Goal: Task Accomplishment & Management: Manage account settings

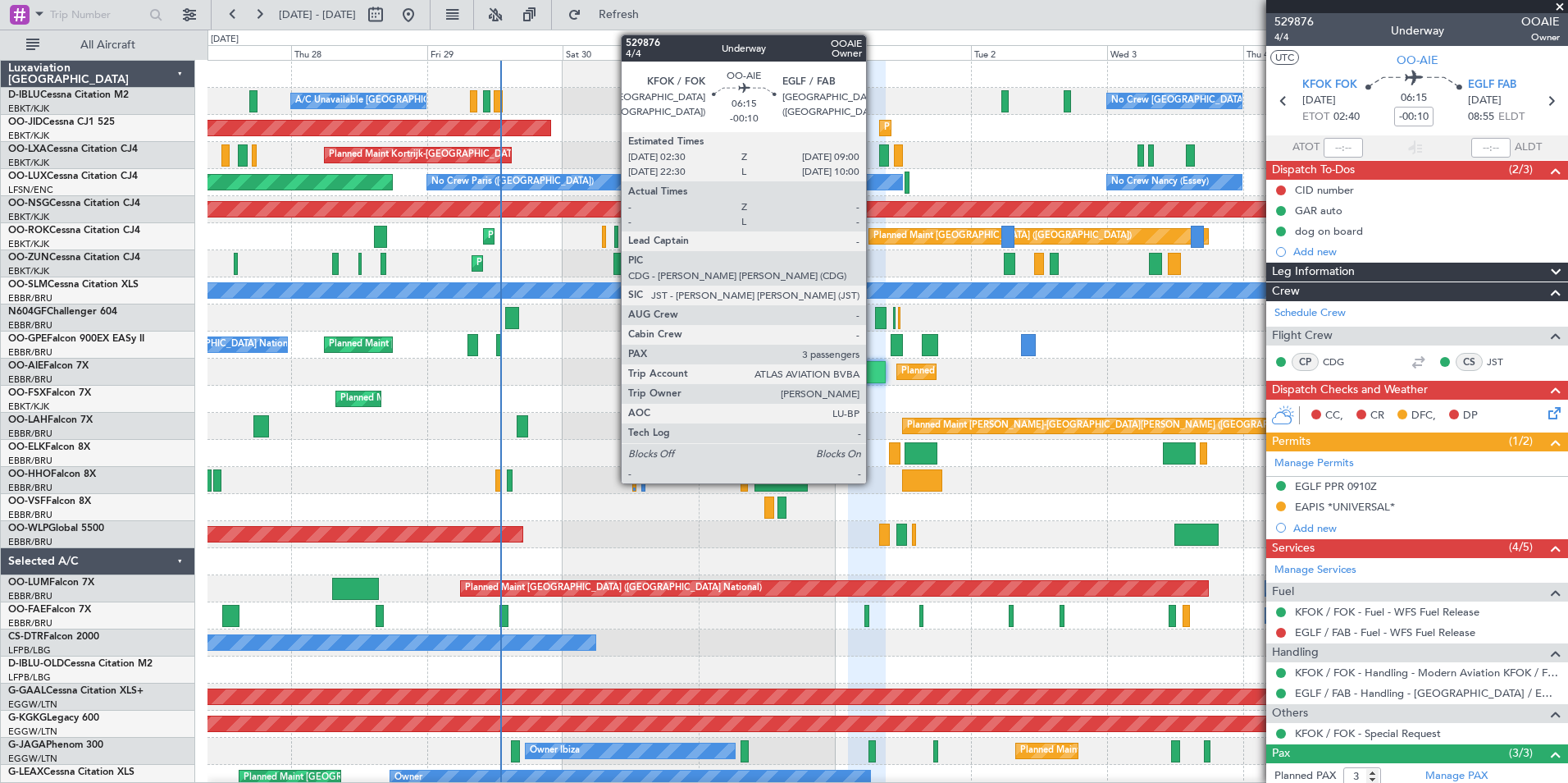
click at [873, 367] on div at bounding box center [866, 372] width 37 height 22
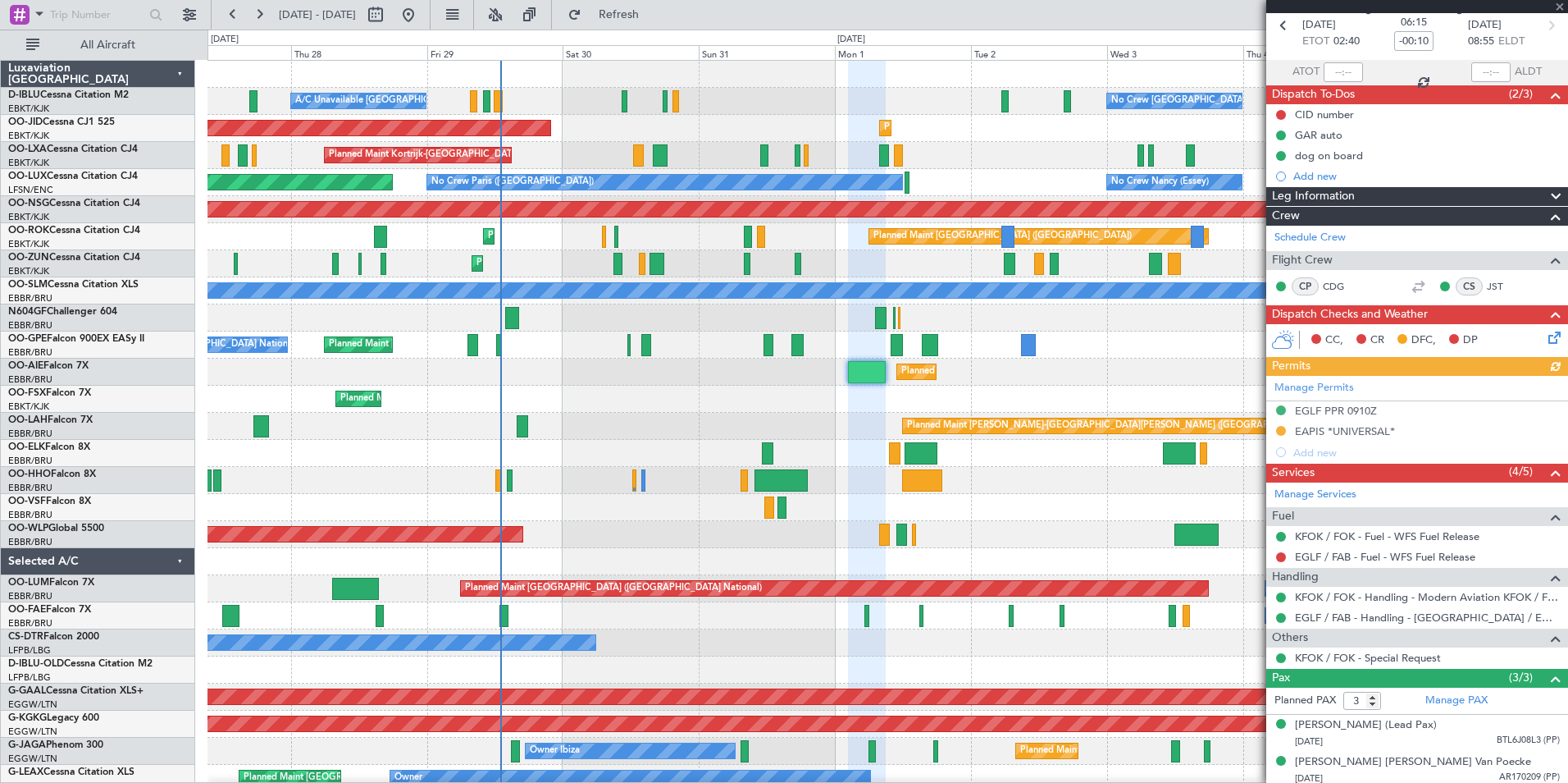
scroll to position [174, 0]
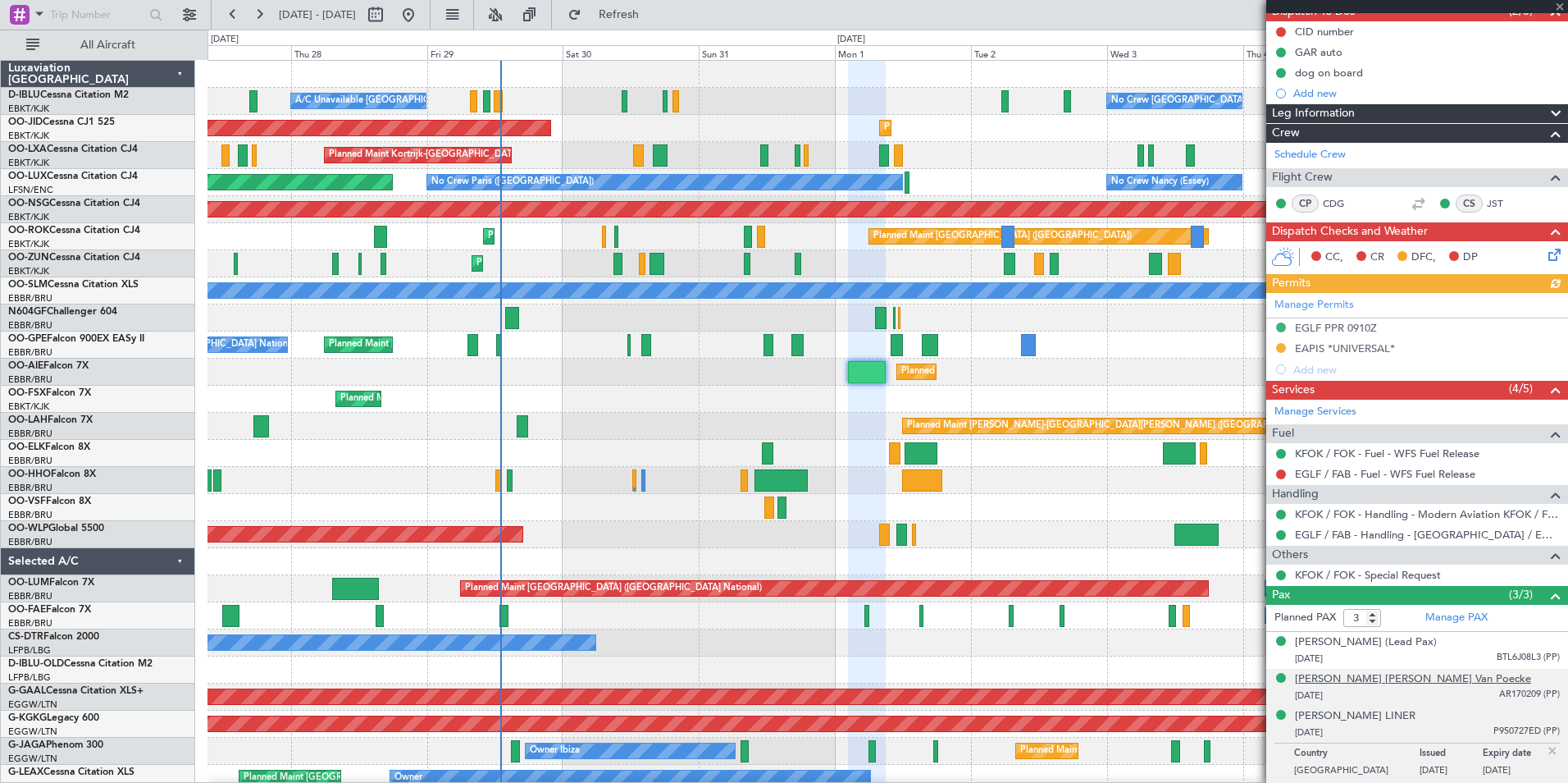
click at [1389, 676] on div "[PERSON_NAME] [PERSON_NAME] Van Poecke" at bounding box center [1412, 679] width 236 height 16
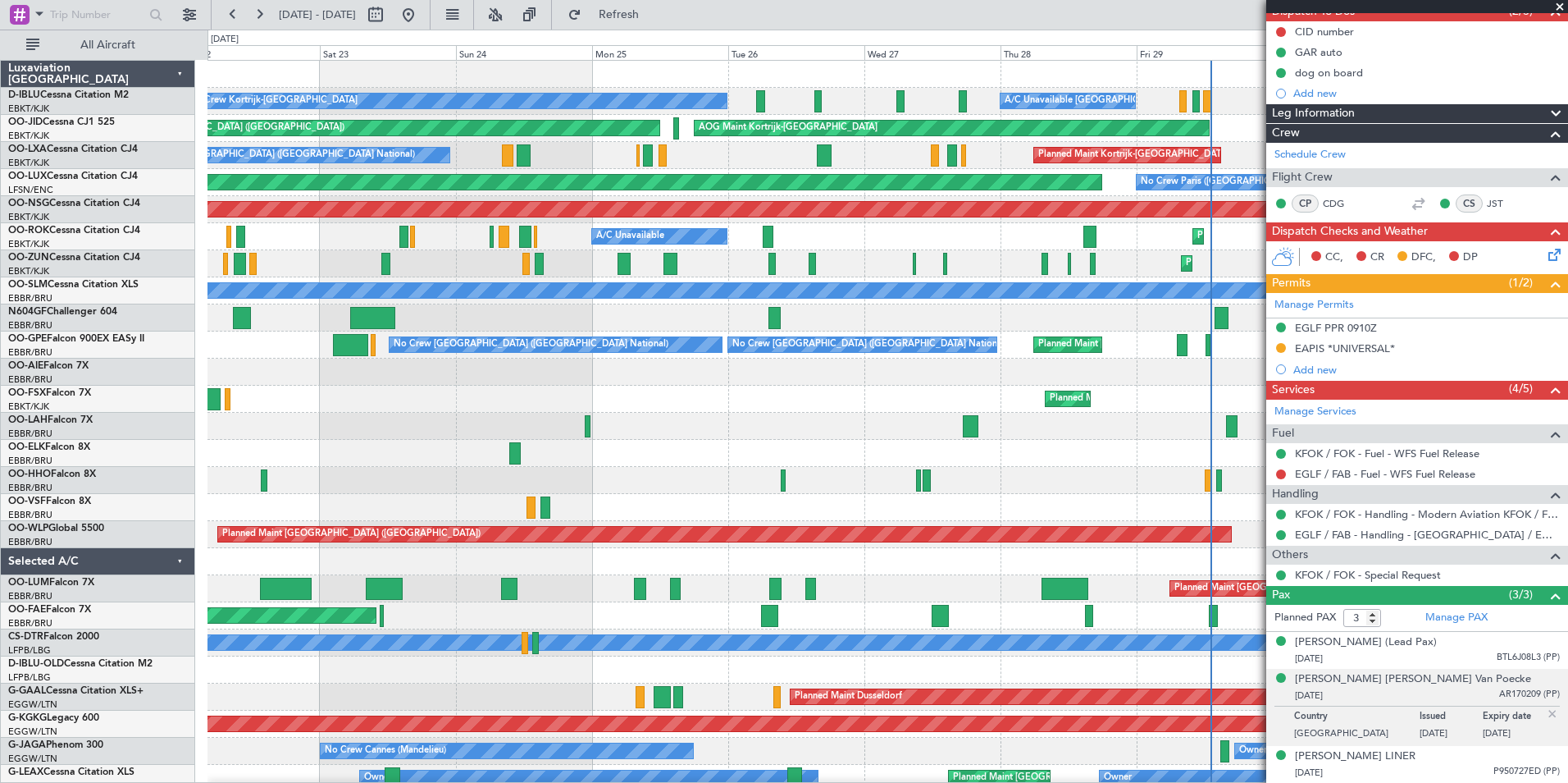
click at [1313, 458] on fb-app "[DATE] - [DATE] Refresh Quick Links All Aircraft A/C Unavailable [GEOGRAPHIC_DA…" at bounding box center [784, 397] width 1568 height 770
click at [1424, 492] on fb-app "[DATE] - [DATE] Refresh Quick Links All Aircraft A/C Unavailable [GEOGRAPHIC_DA…" at bounding box center [784, 397] width 1568 height 770
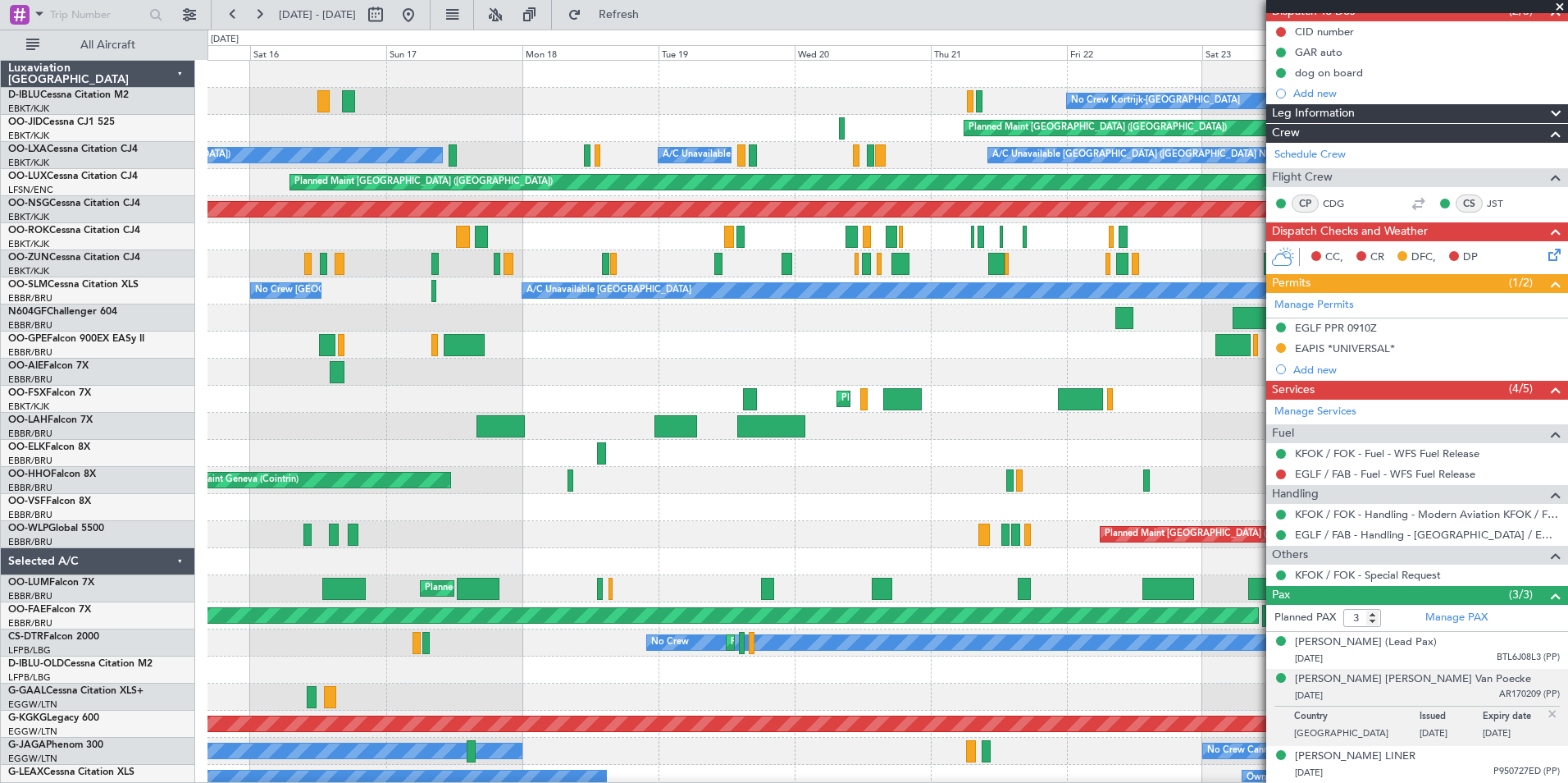
click at [987, 438] on div at bounding box center [887, 427] width 1360 height 27
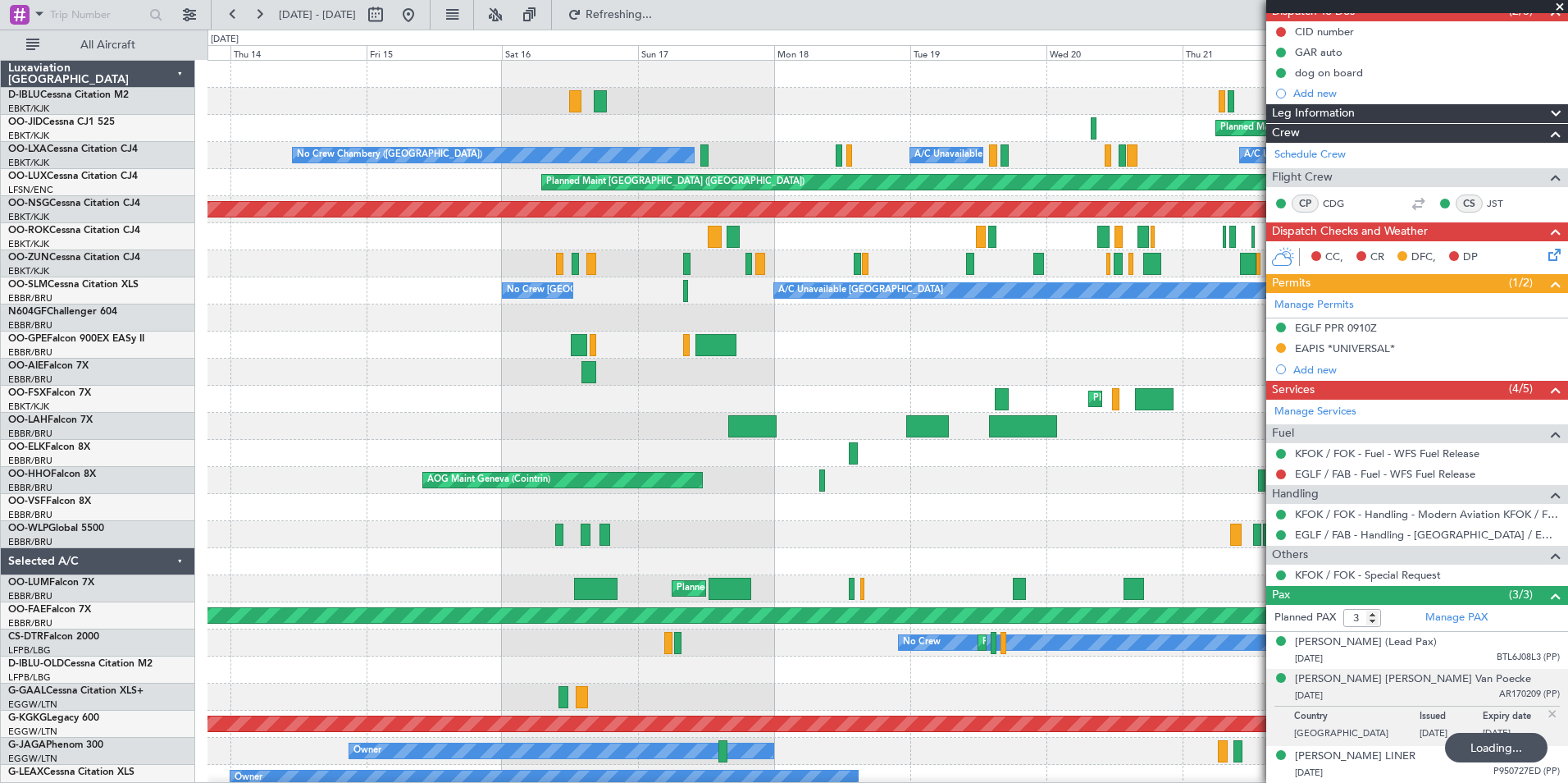
click at [756, 380] on div at bounding box center [887, 372] width 1360 height 27
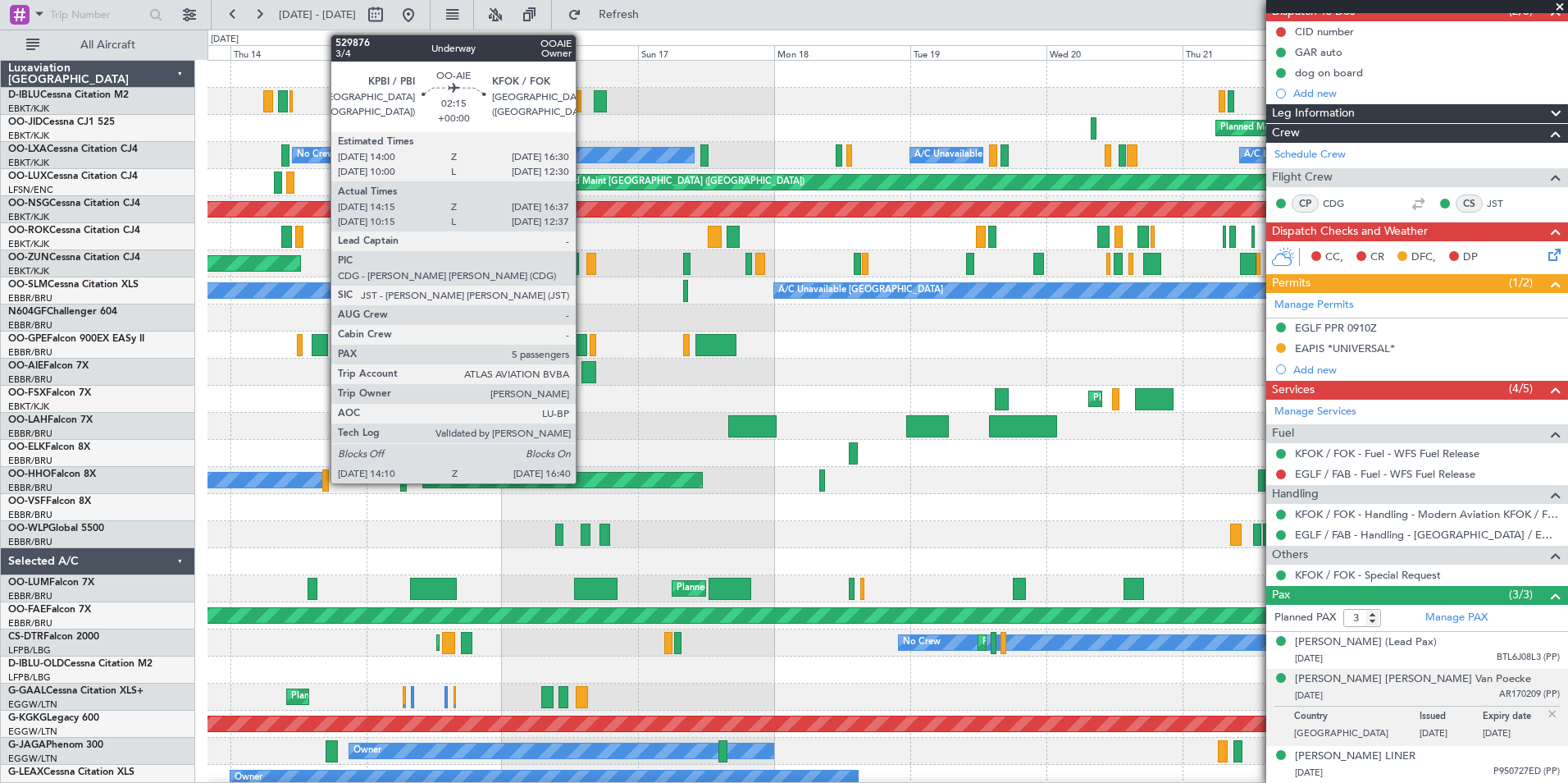
click at [584, 366] on div at bounding box center [588, 372] width 15 height 22
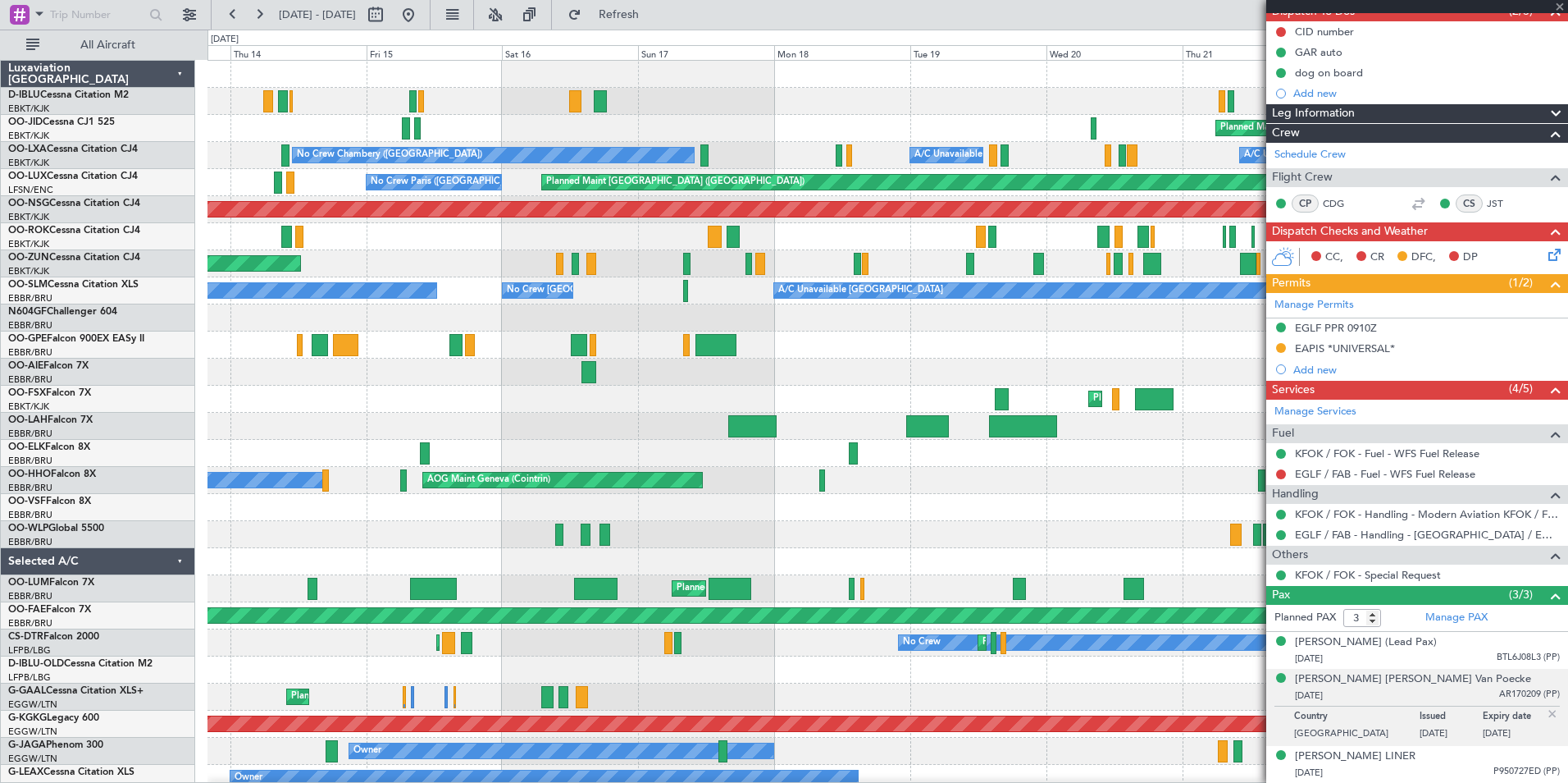
type input "14:25"
type input "16:32"
type input "5"
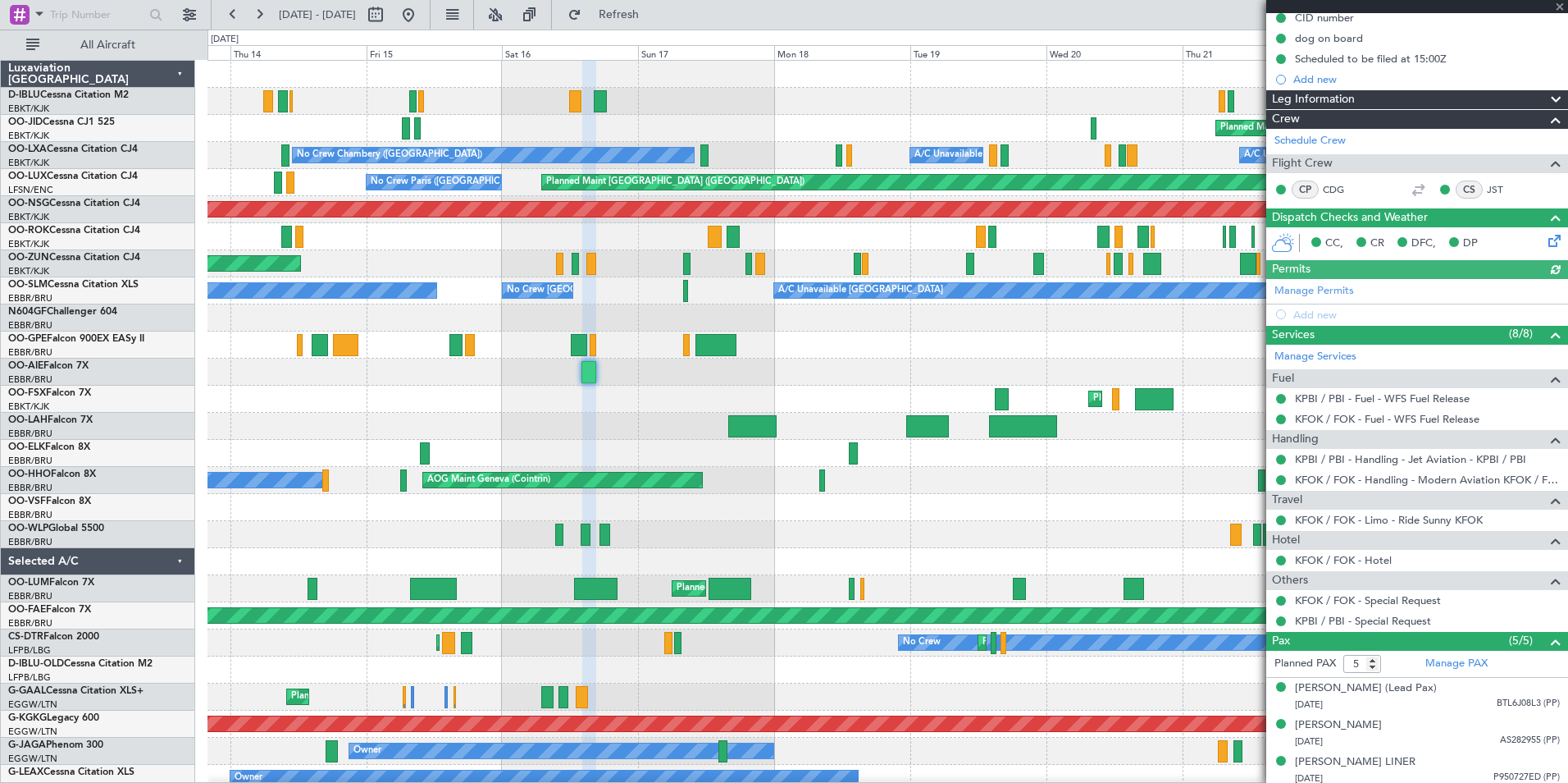
scroll to position [268, 0]
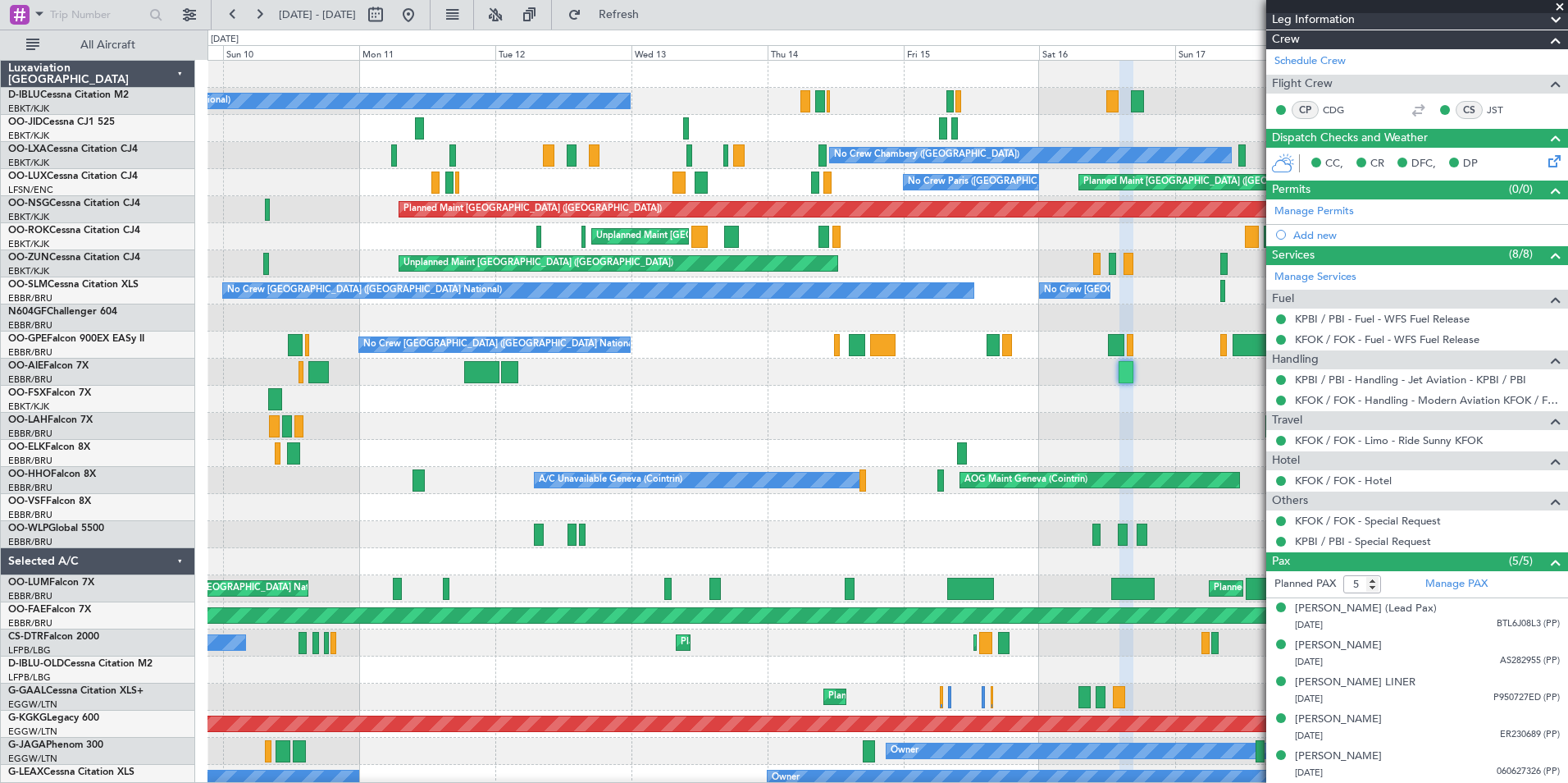
click at [1152, 453] on div "No Crew [GEOGRAPHIC_DATA] ([GEOGRAPHIC_DATA] National) No Crew Kortrijk-[GEOGRA…" at bounding box center [887, 602] width 1360 height 1083
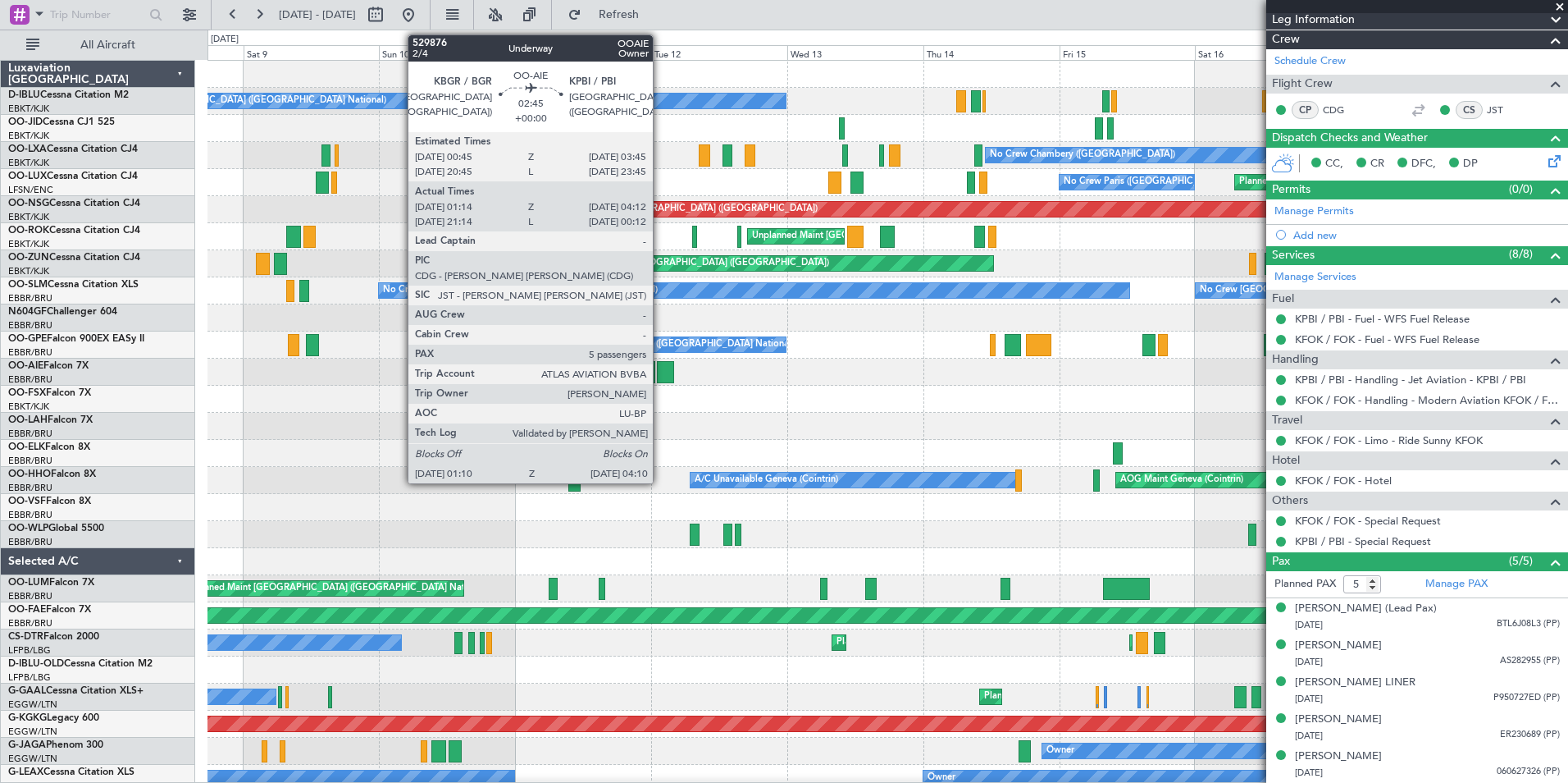
click at [661, 378] on div at bounding box center [666, 372] width 17 height 22
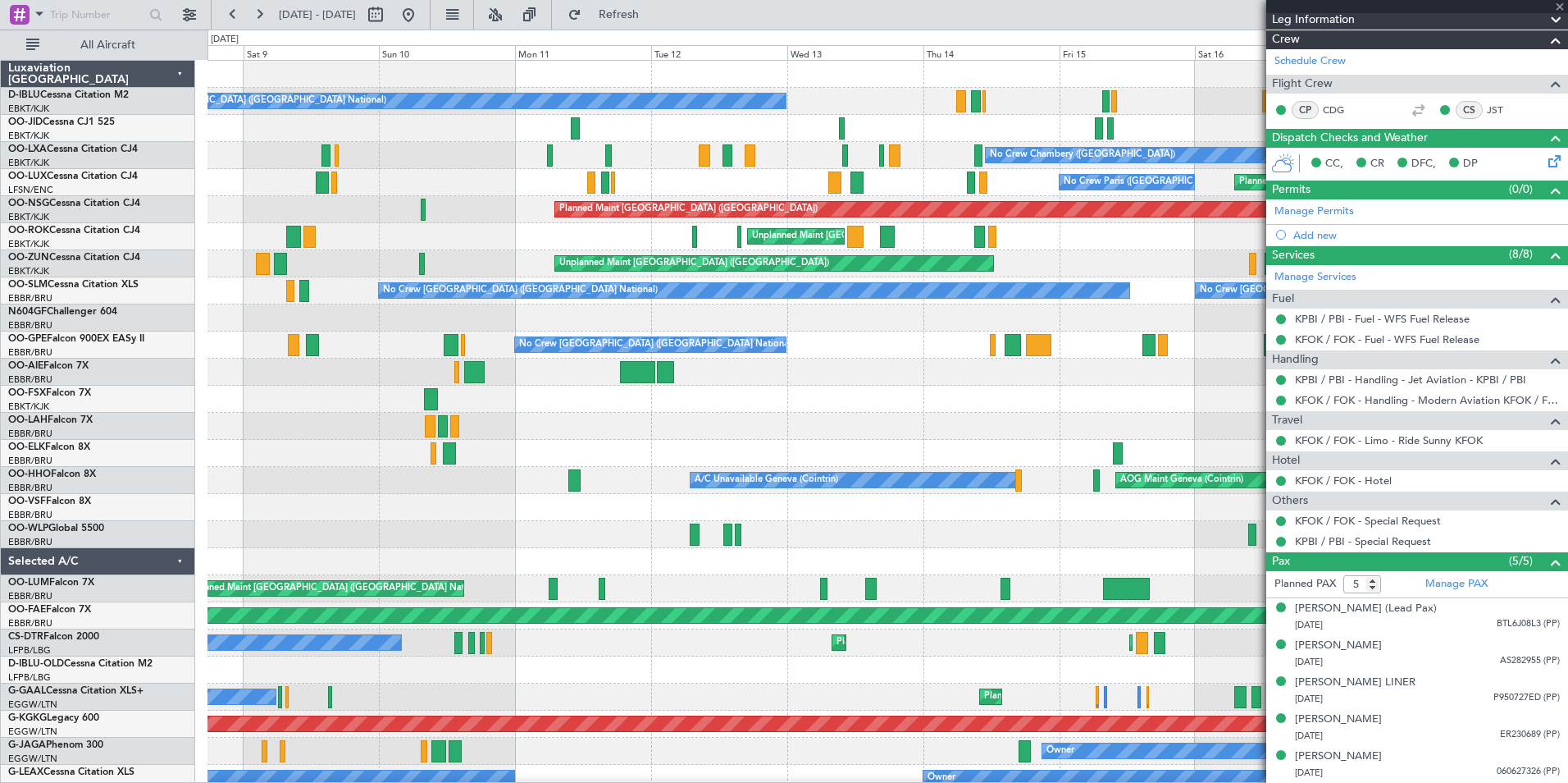
type input "01:24"
type input "04:07"
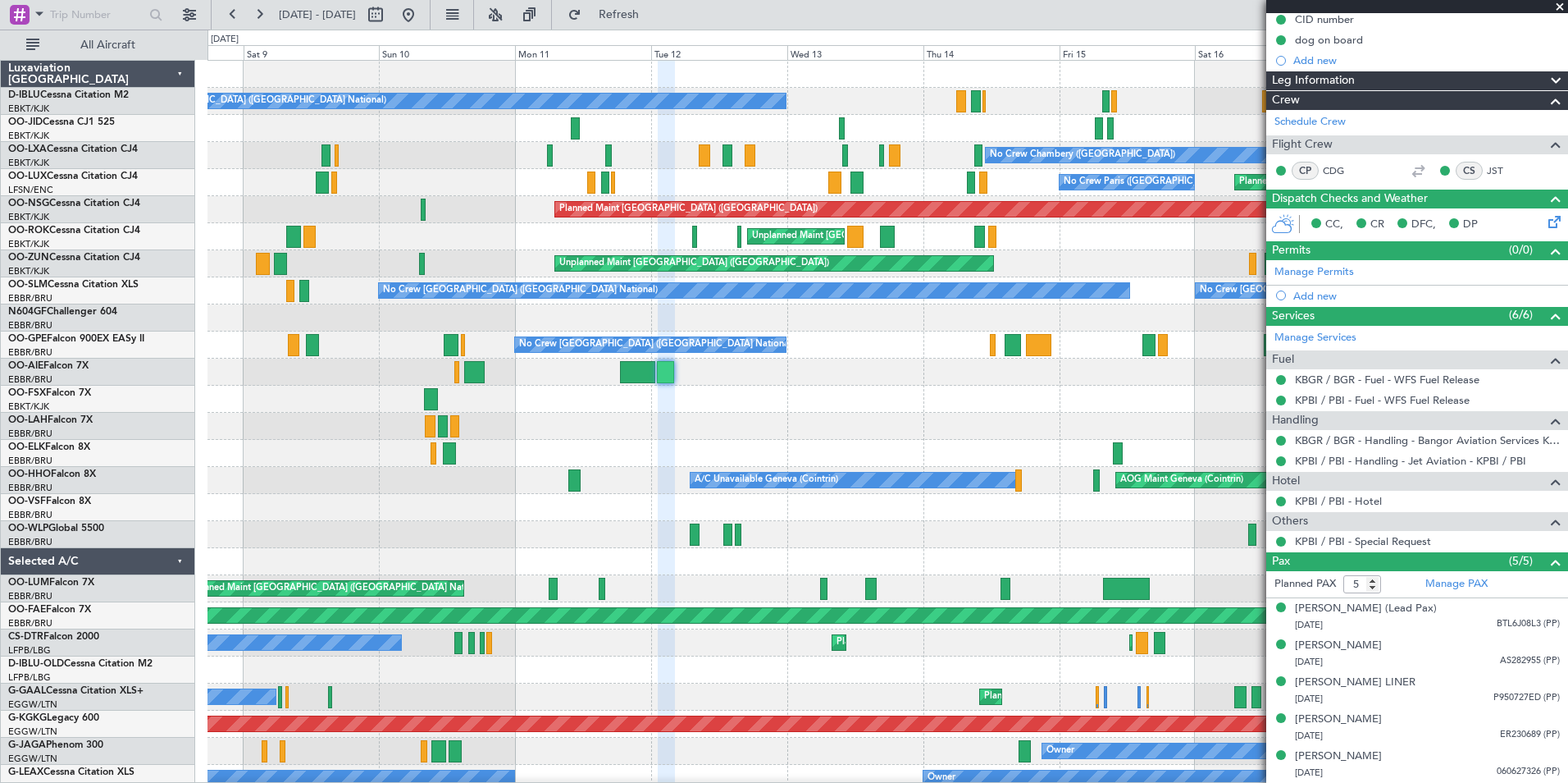
scroll to position [0, 0]
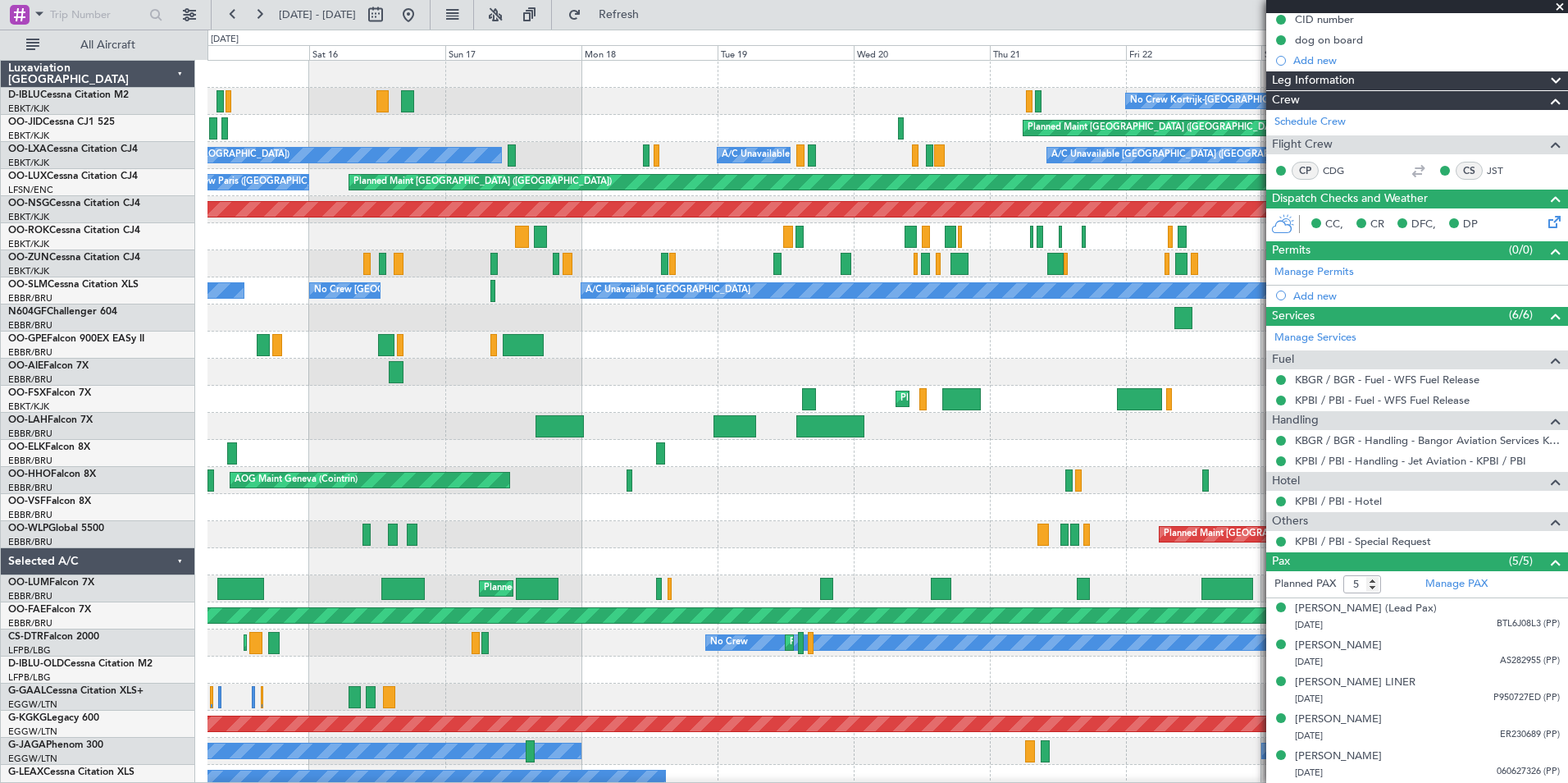
click at [201, 452] on div "No Crew Kortrijk-[GEOGRAPHIC_DATA] No Crew [GEOGRAPHIC_DATA] (Brussels National…" at bounding box center [784, 406] width 1568 height 753
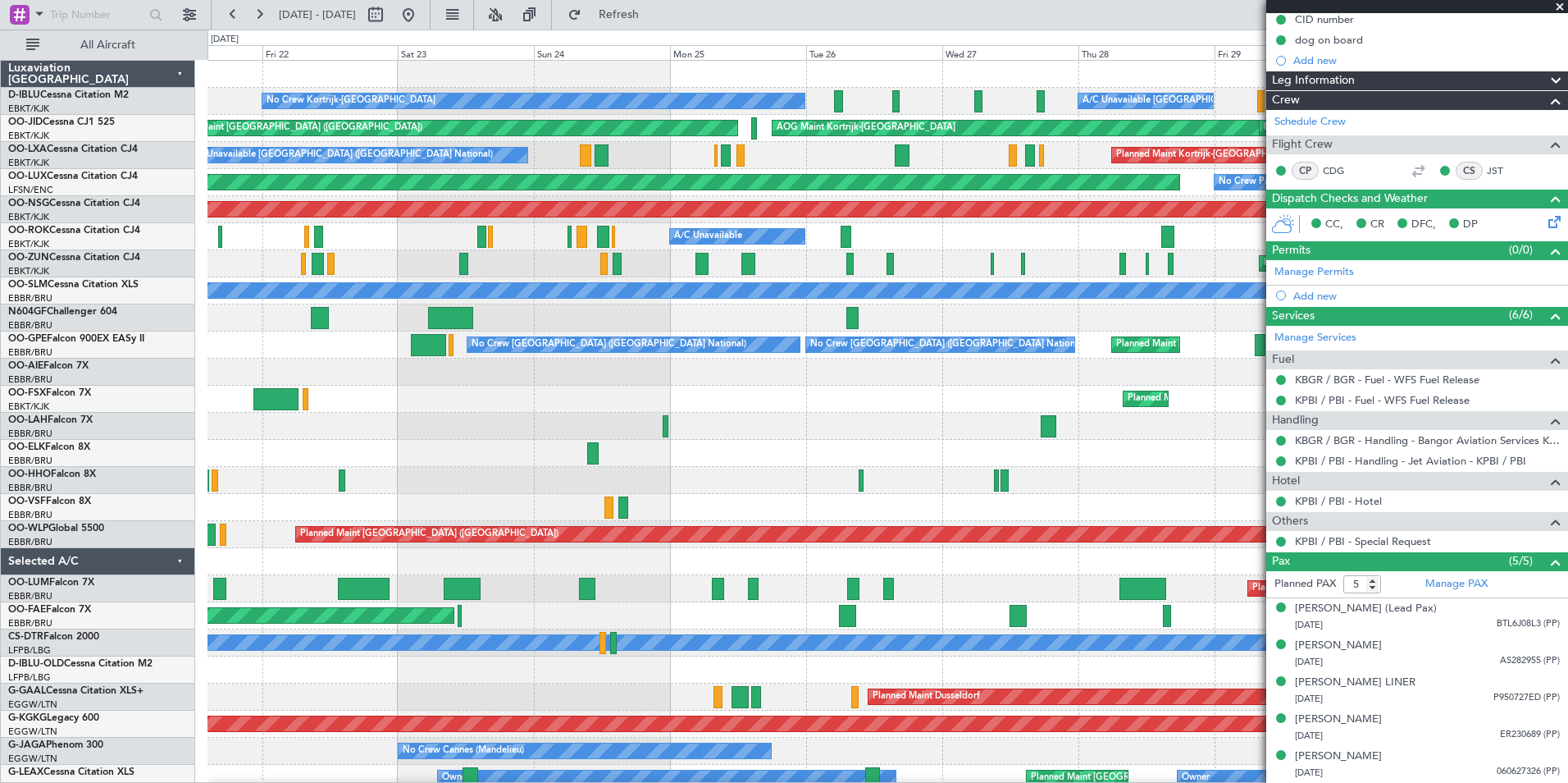
click at [246, 468] on div "No Crew Kortrijk-[GEOGRAPHIC_DATA] A/C Unavailable [GEOGRAPHIC_DATA]-[GEOGRAPHI…" at bounding box center [887, 615] width 1360 height 1110
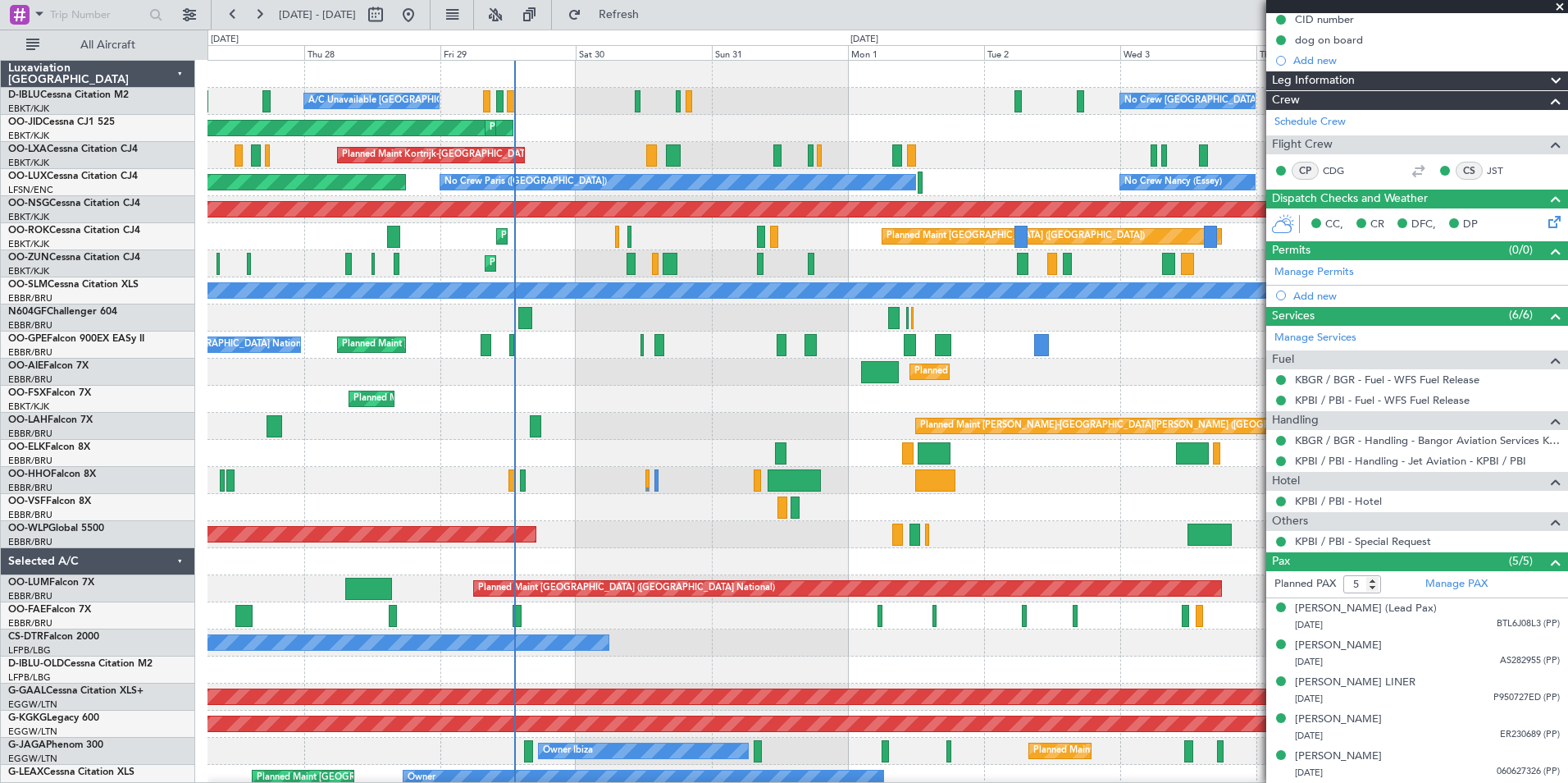
click at [151, 508] on div "A/C Unavailable [GEOGRAPHIC_DATA]-[GEOGRAPHIC_DATA] No Crew [GEOGRAPHIC_DATA] (…" at bounding box center [784, 406] width 1568 height 753
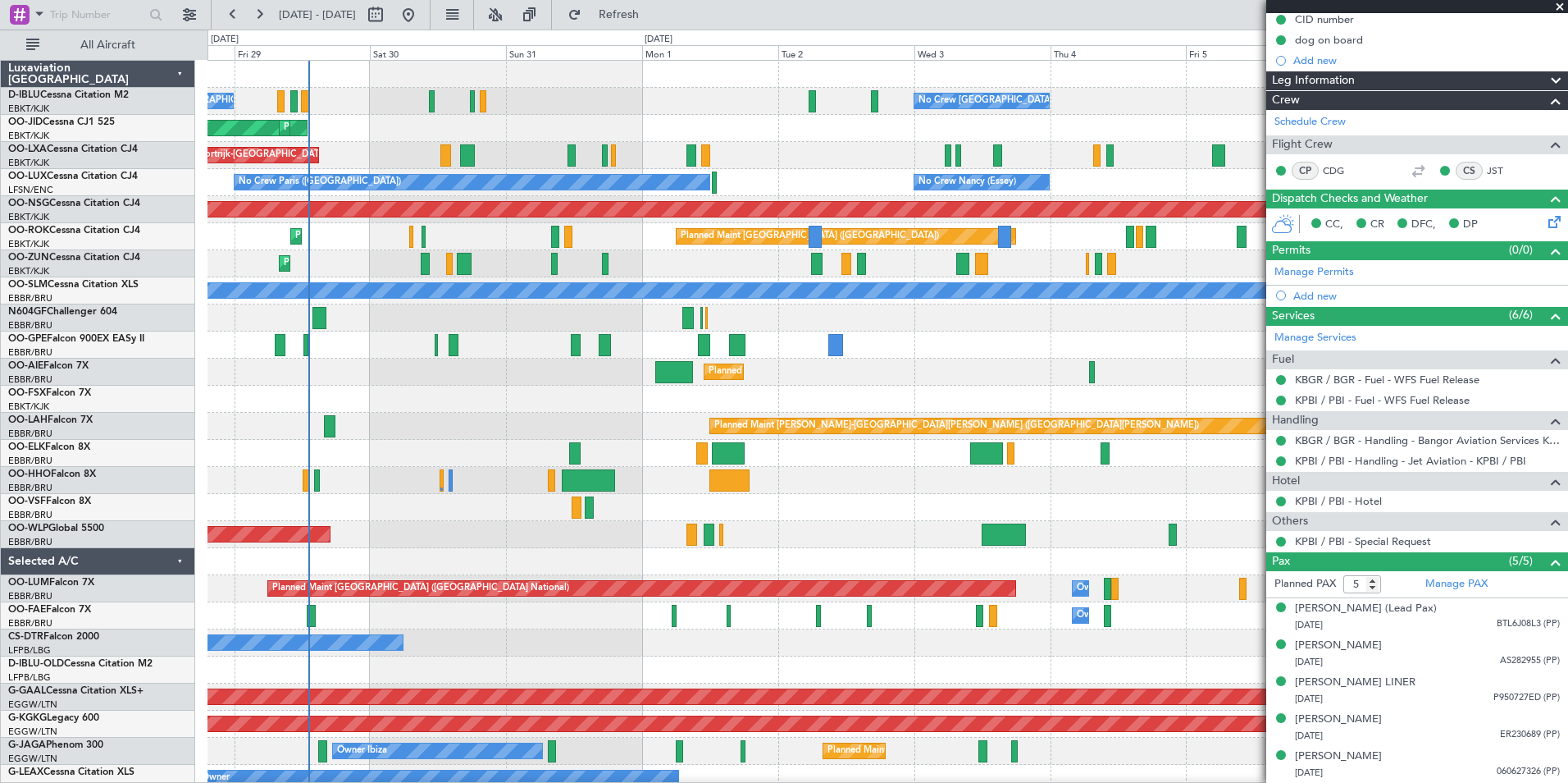
click at [714, 513] on div at bounding box center [887, 508] width 1360 height 27
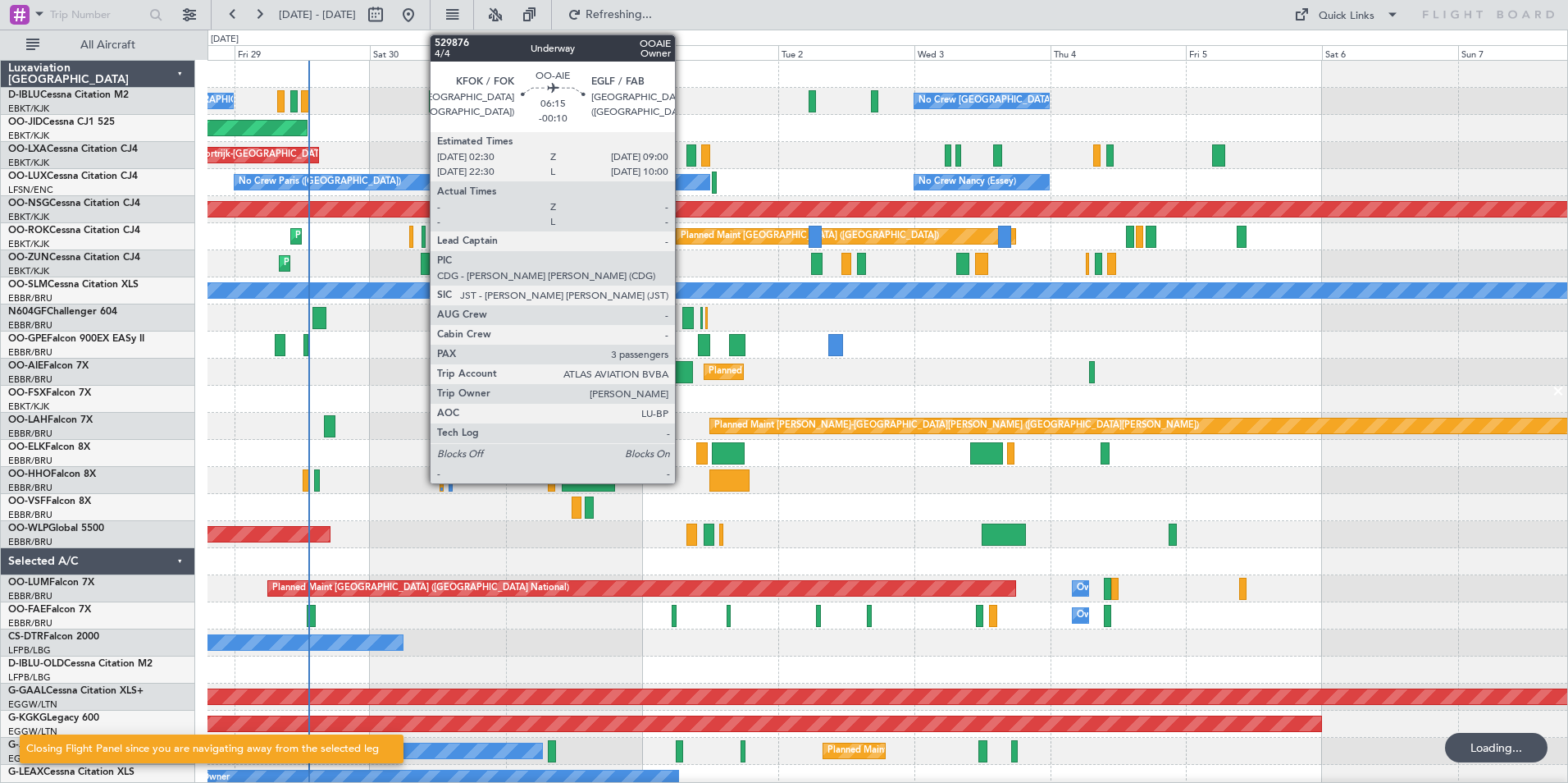
click at [683, 374] on div at bounding box center [673, 372] width 37 height 22
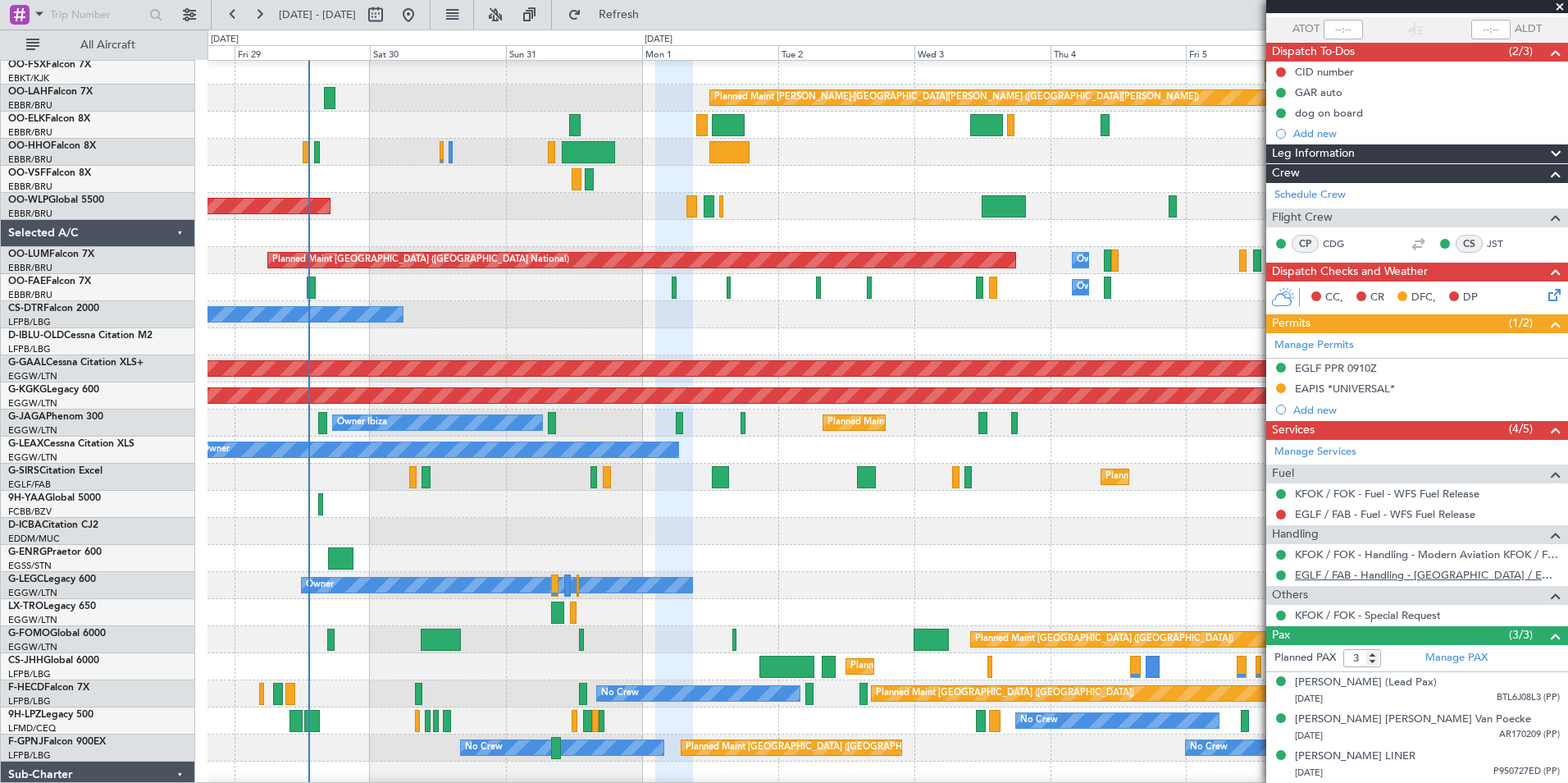
scroll to position [133, 0]
click at [1449, 724] on div "[PERSON_NAME] [PERSON_NAME] Van Poecke [DATE] AR170209 (PP)" at bounding box center [1427, 727] width 265 height 32
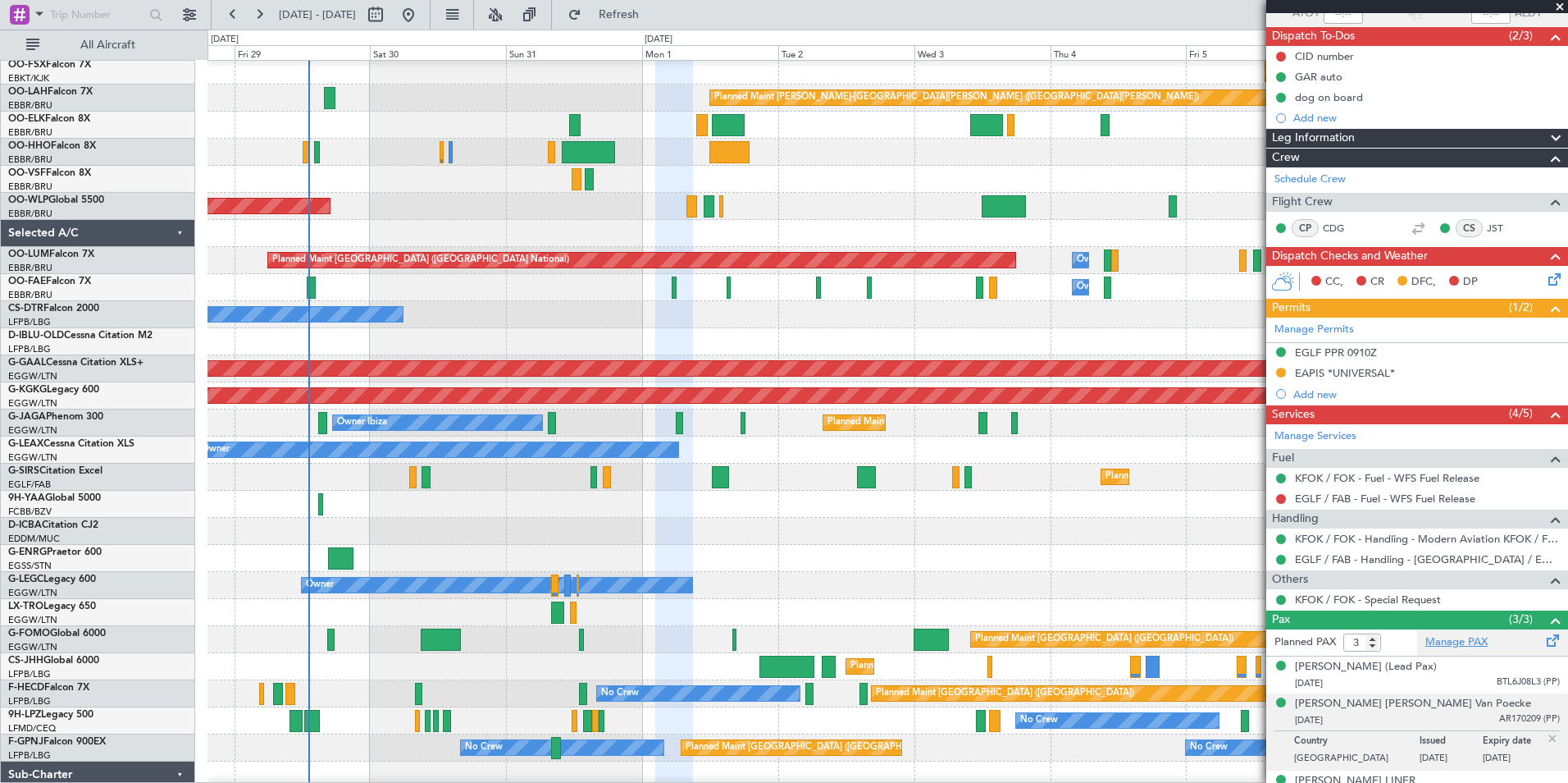
click at [1448, 645] on link "Manage PAX" at bounding box center [1456, 642] width 62 height 16
click at [1368, 712] on div "[PERSON_NAME] [PERSON_NAME] Van Poecke" at bounding box center [1412, 704] width 236 height 16
click at [1330, 712] on div "[PERSON_NAME] [PERSON_NAME] Van Poecke" at bounding box center [1412, 704] width 236 height 16
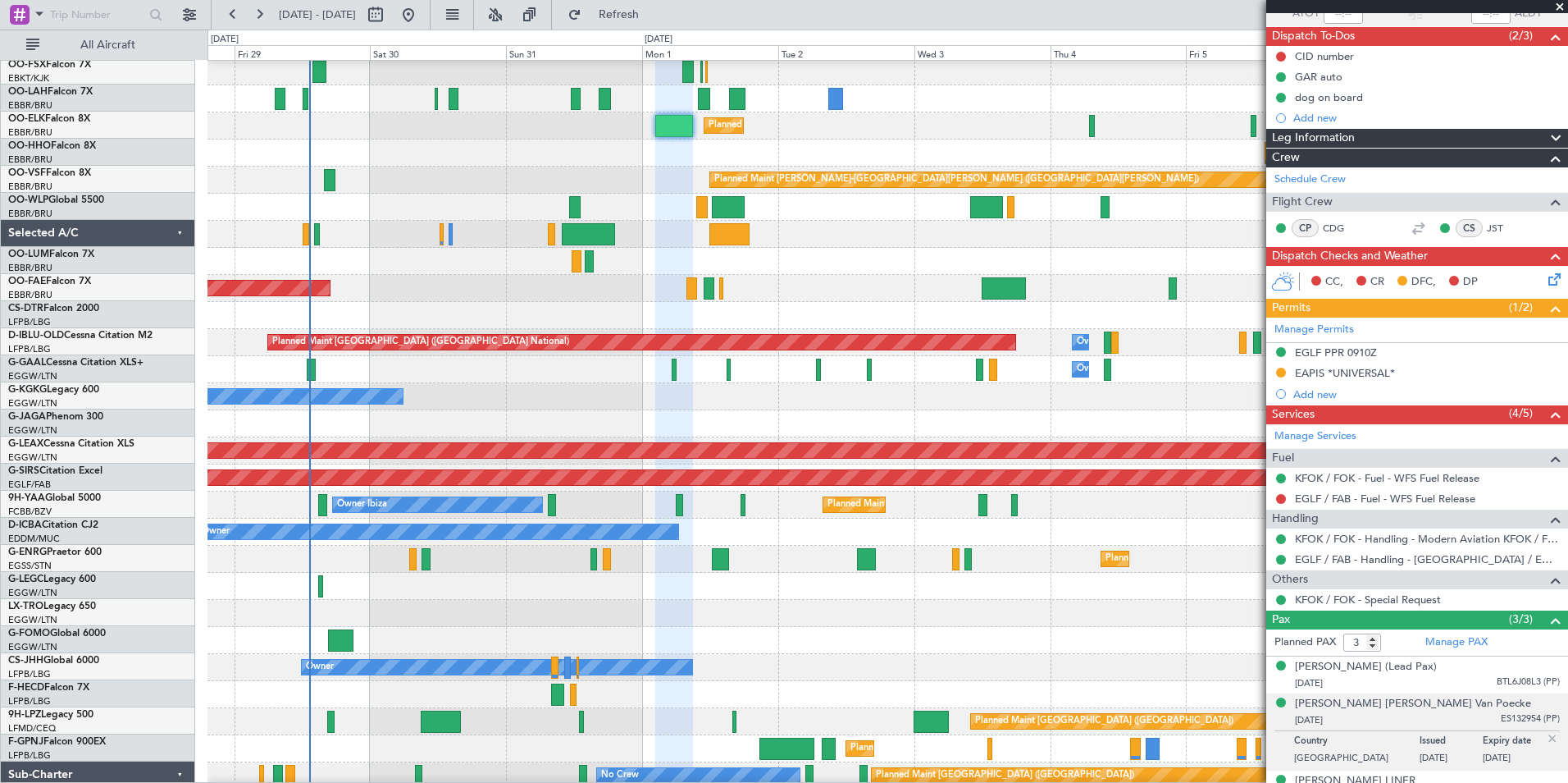
scroll to position [82, 0]
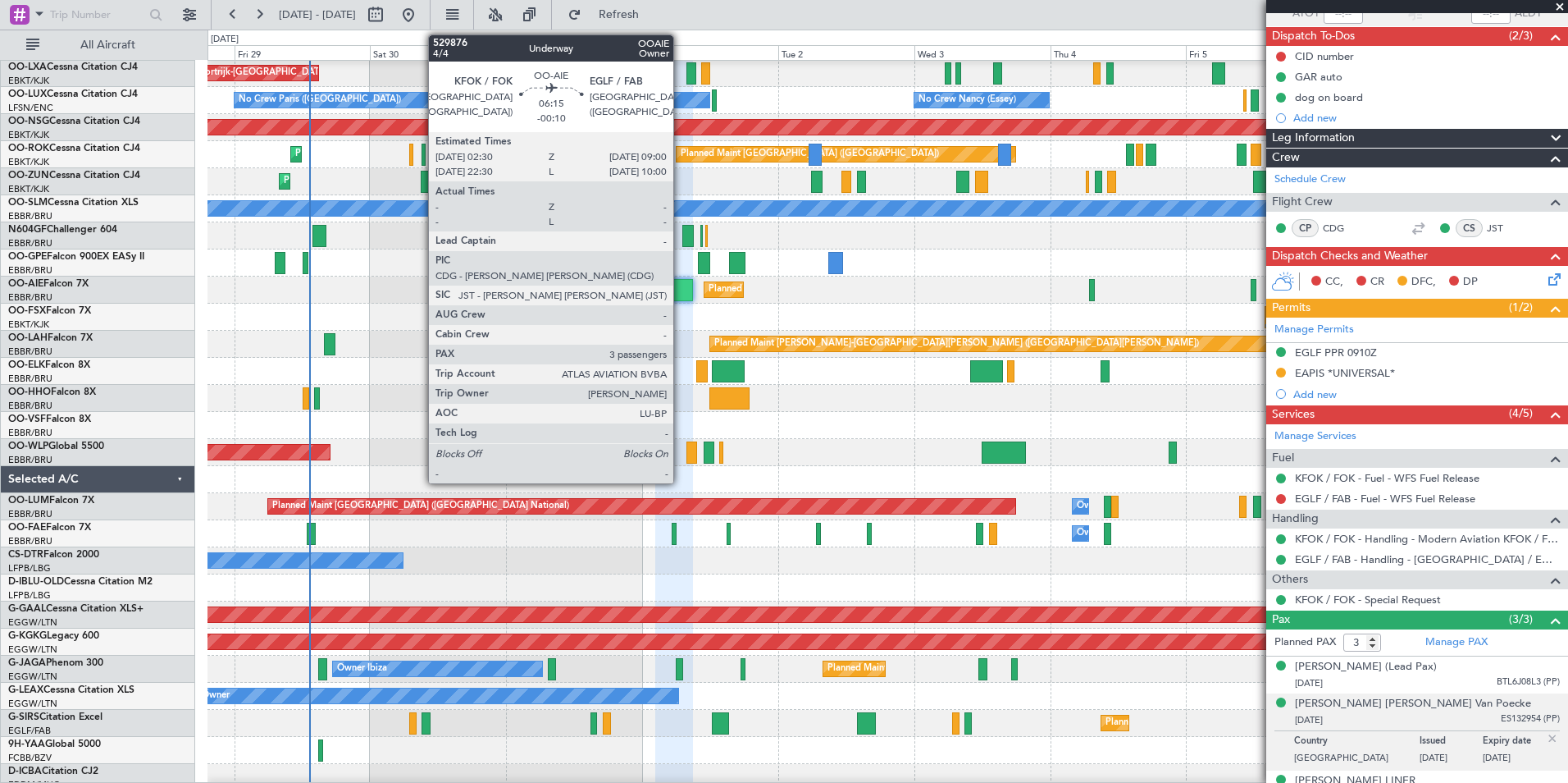
click at [681, 279] on div at bounding box center [673, 290] width 37 height 22
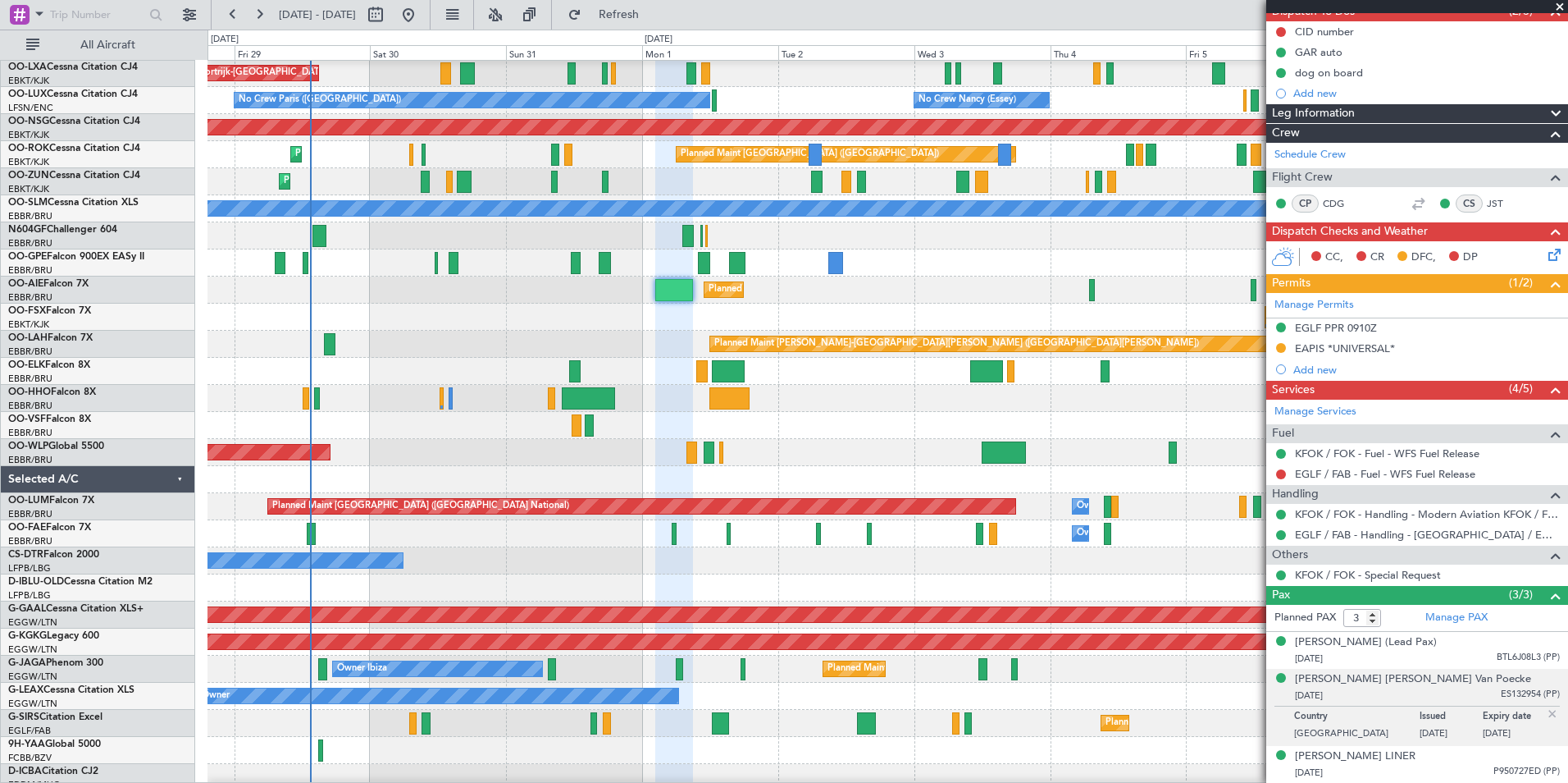
scroll to position [174, 0]
click at [1396, 683] on div "[PERSON_NAME] [PERSON_NAME] Van Poecke" at bounding box center [1412, 679] width 236 height 16
click at [1382, 672] on div "[PERSON_NAME] [PERSON_NAME] Van Poecke" at bounding box center [1412, 679] width 236 height 16
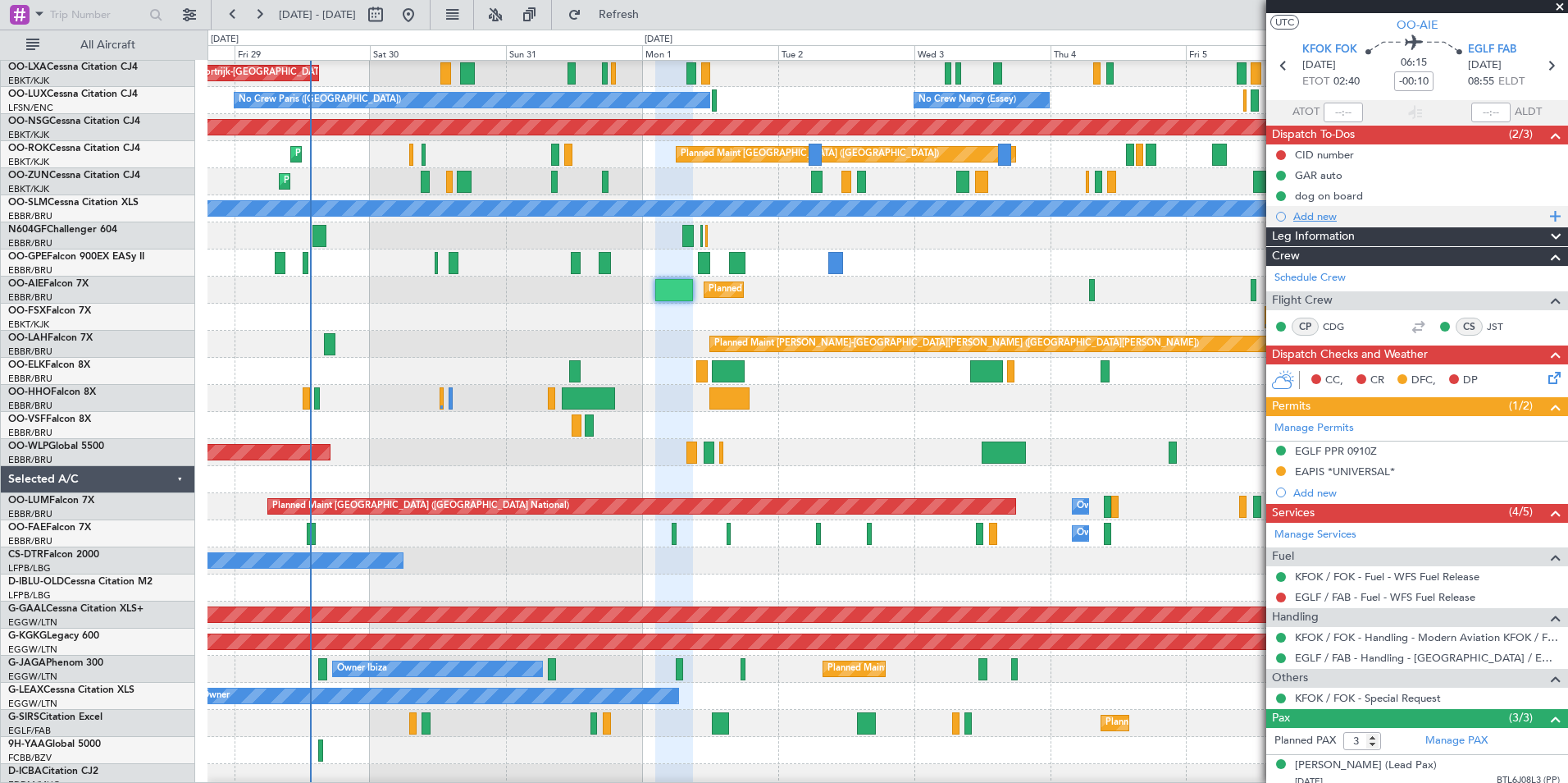
scroll to position [0, 0]
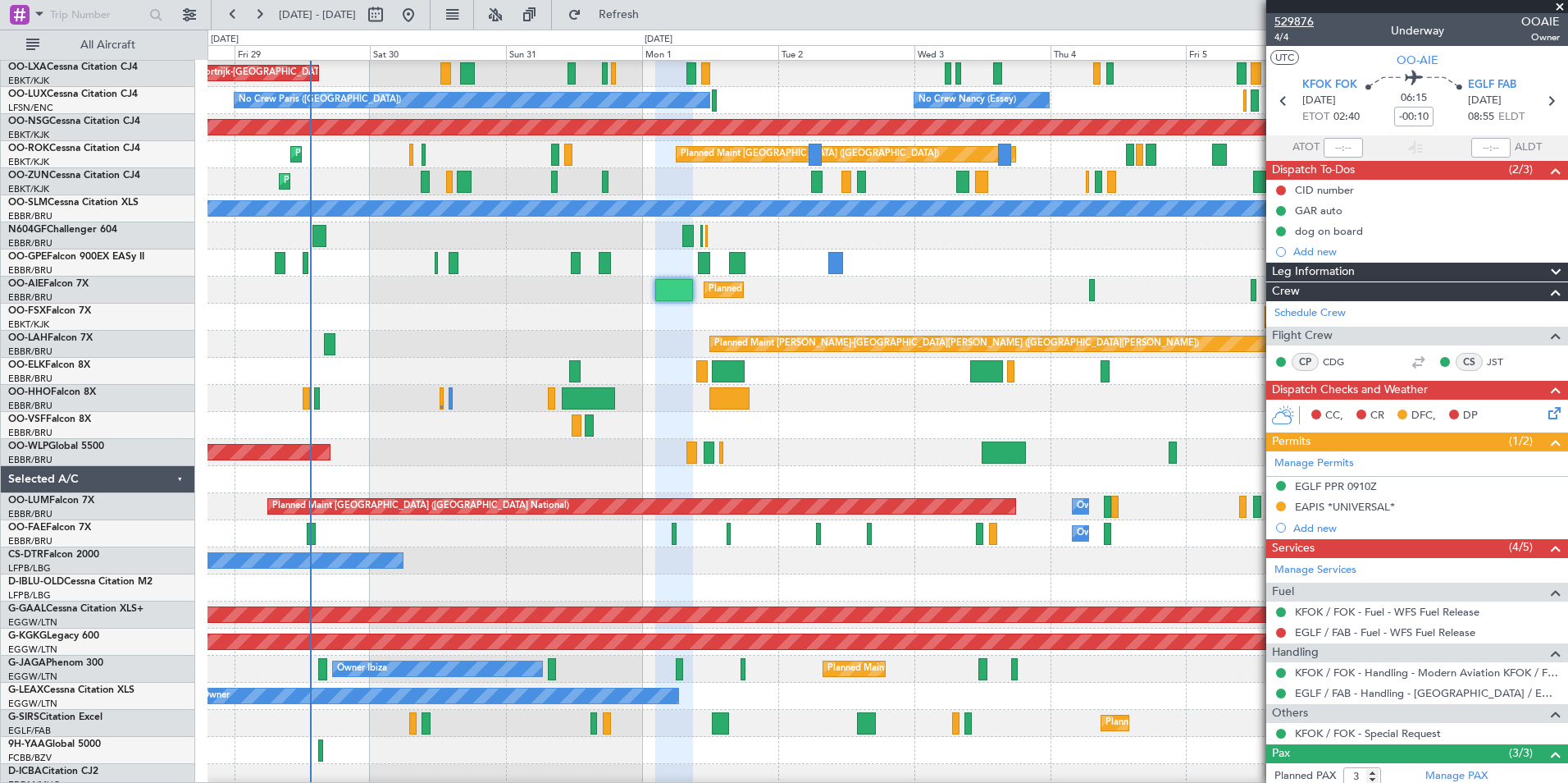
click at [1286, 22] on span "529876" at bounding box center [1294, 21] width 39 height 17
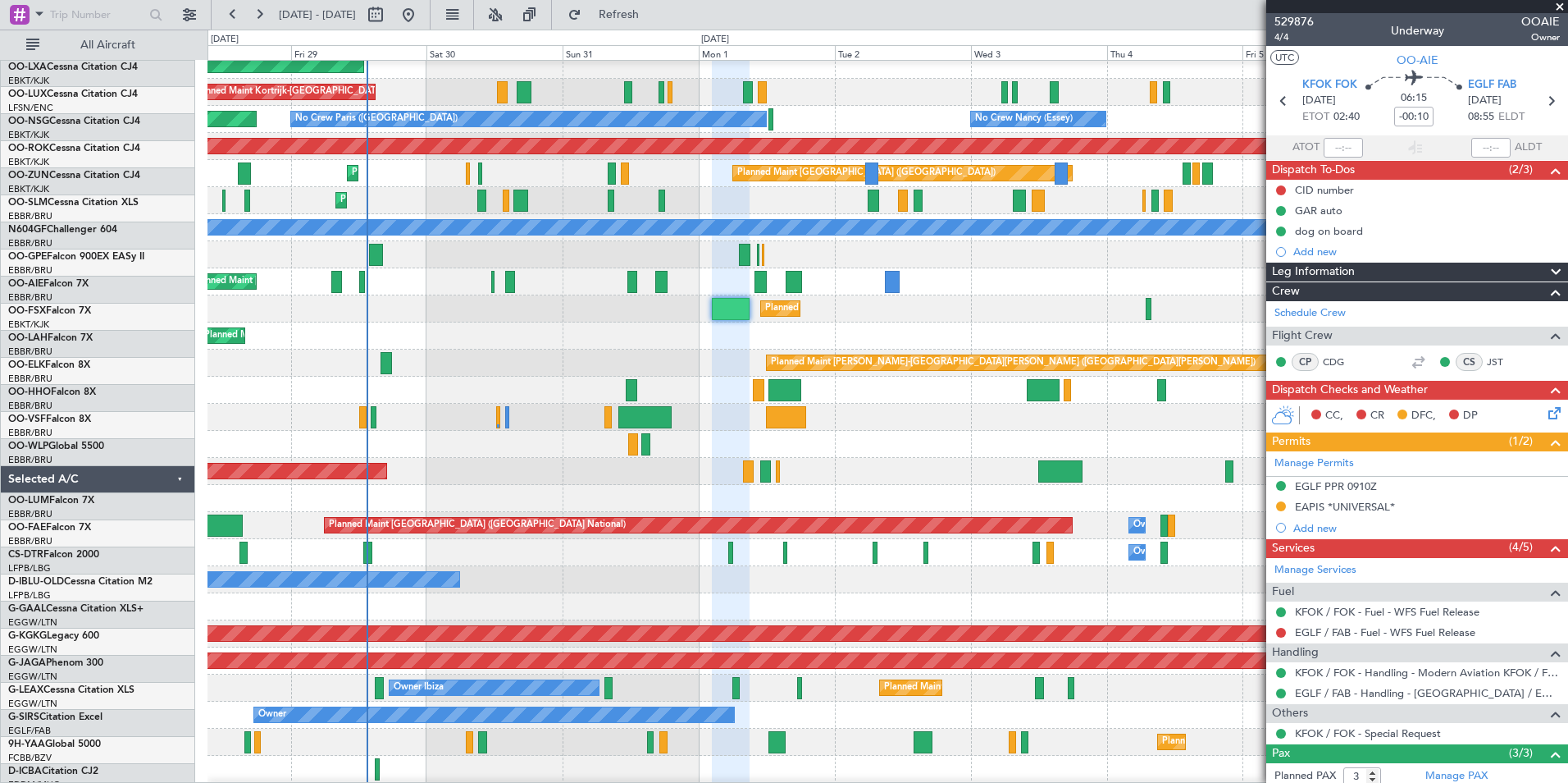
scroll to position [63, 0]
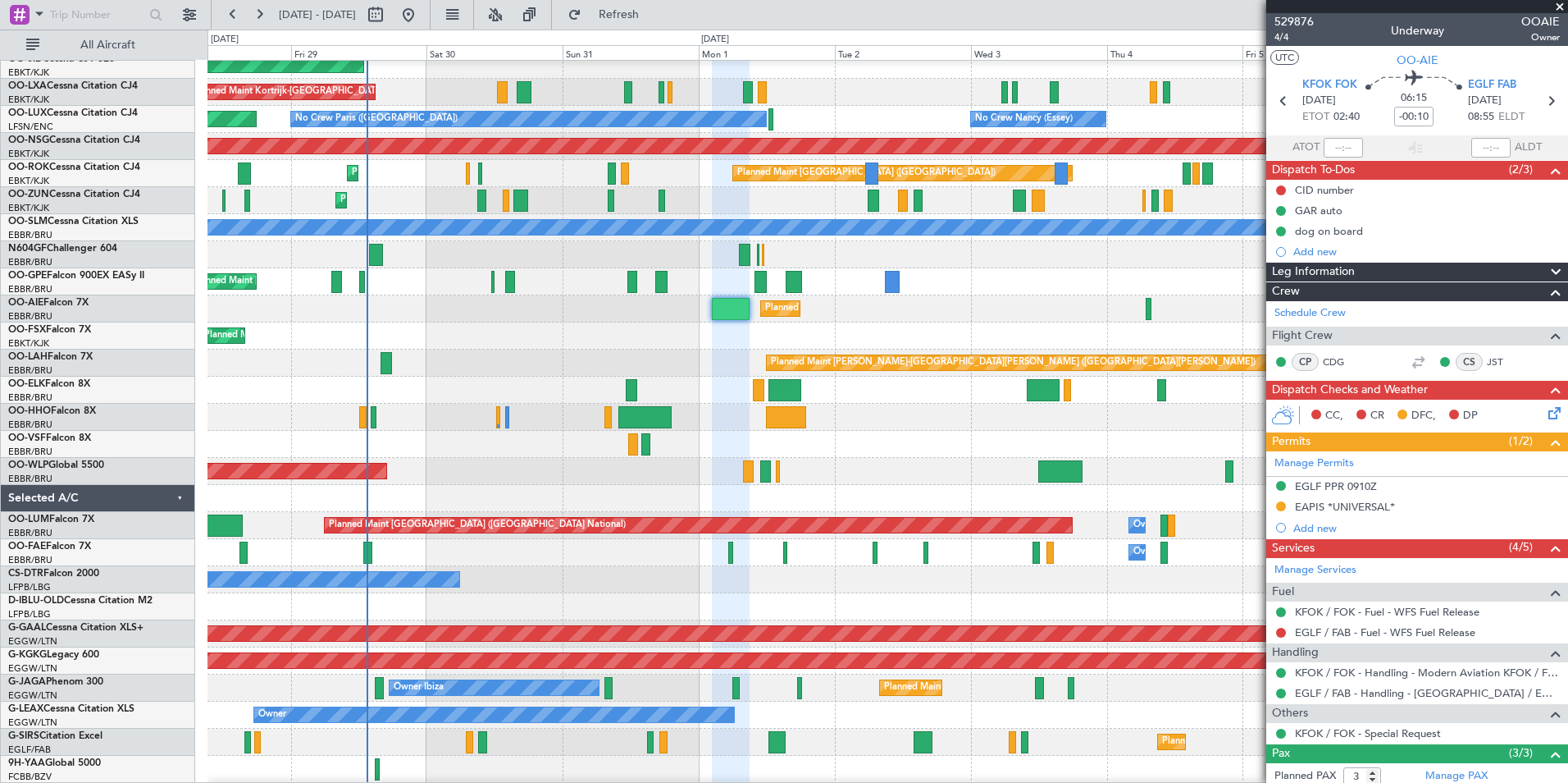
click at [900, 462] on div "Planned Maint [GEOGRAPHIC_DATA] ([GEOGRAPHIC_DATA])" at bounding box center [887, 472] width 1360 height 27
click at [1335, 569] on link "Manage Services" at bounding box center [1315, 569] width 82 height 16
click at [1283, 9] on div at bounding box center [1417, 6] width 302 height 13
click at [1289, 17] on span "529876" at bounding box center [1294, 21] width 39 height 17
